Goal: Task Accomplishment & Management: Use online tool/utility

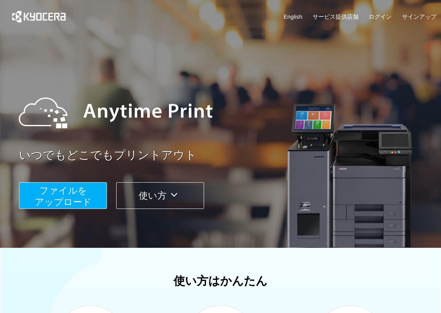
click at [70, 187] on span "ファイルを ​​アップロード" at bounding box center [63, 197] width 57 height 22
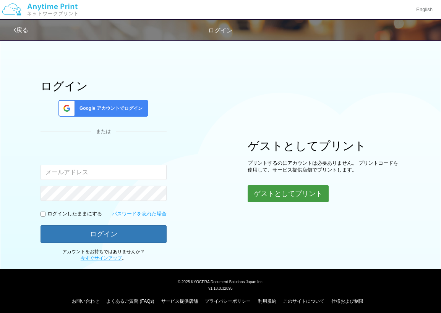
click at [274, 186] on button "ゲストとしてプリント" at bounding box center [287, 194] width 81 height 17
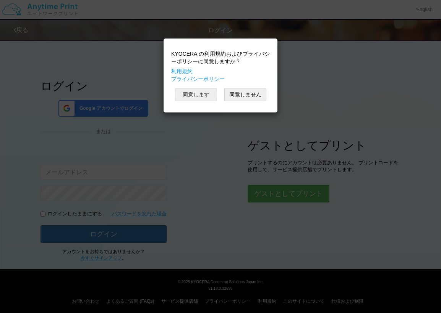
click at [205, 97] on button "同意します" at bounding box center [196, 94] width 42 height 13
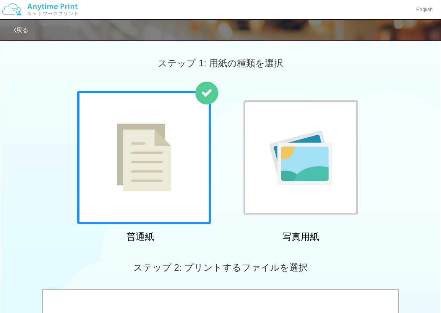
click at [193, 205] on div at bounding box center [144, 158] width 134 height 134
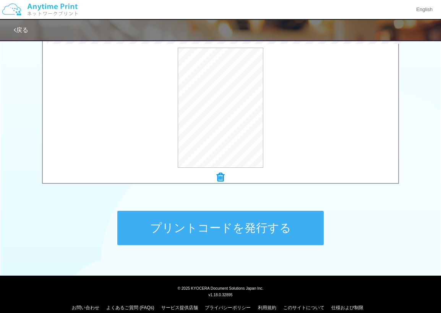
scroll to position [215, 0]
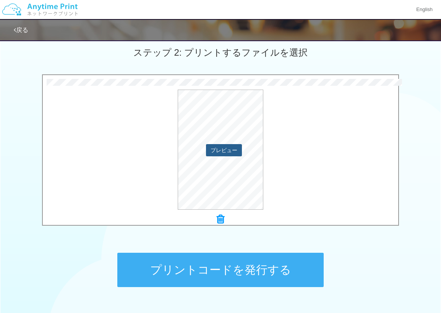
click at [224, 152] on button "プレビュー" at bounding box center [224, 150] width 36 height 12
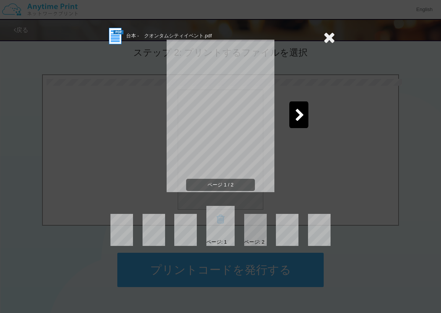
click at [297, 119] on icon at bounding box center [300, 115] width 10 height 13
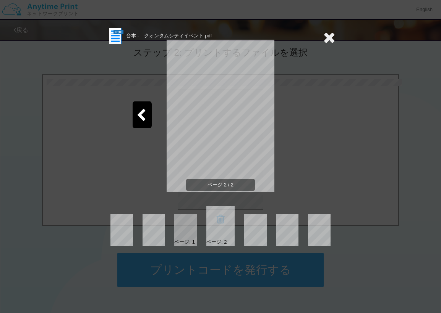
click at [333, 38] on icon at bounding box center [329, 37] width 12 height 15
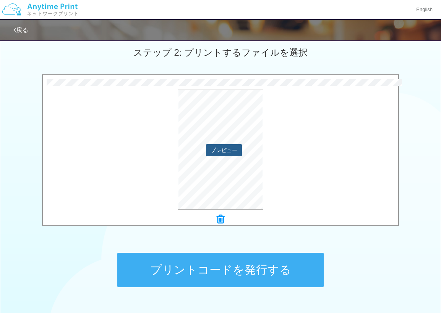
click at [217, 155] on button "プレビュー" at bounding box center [224, 150] width 36 height 12
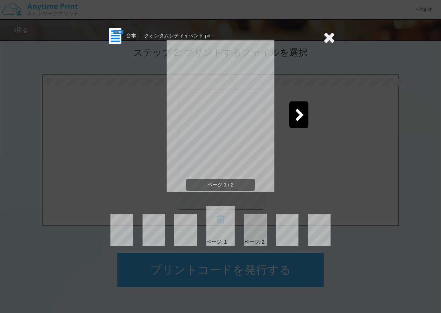
click at [328, 34] on icon at bounding box center [329, 37] width 12 height 15
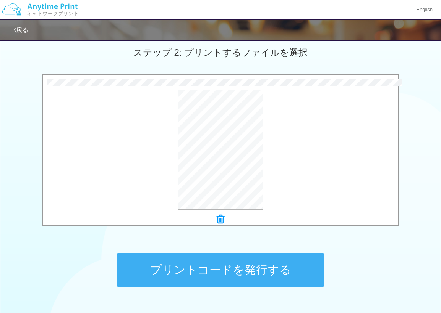
click at [194, 272] on button "プリントコードを発行する" at bounding box center [220, 270] width 206 height 34
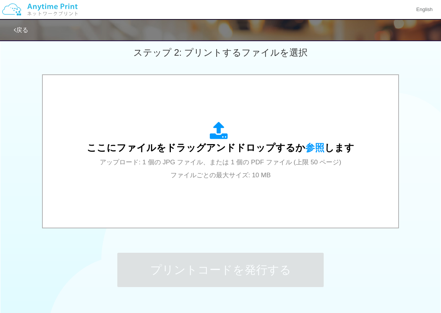
scroll to position [0, 0]
